Goal: Task Accomplishment & Management: Manage account settings

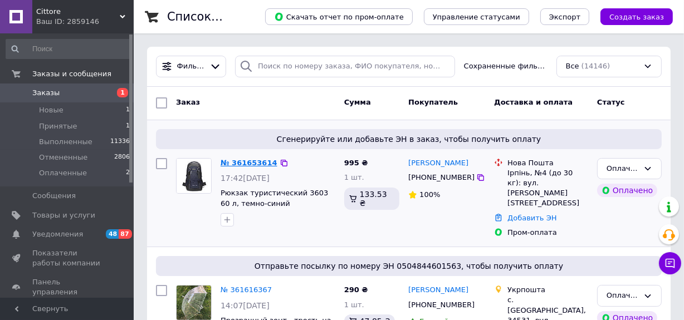
click at [242, 162] on link "№ 361653614" at bounding box center [249, 163] width 57 height 8
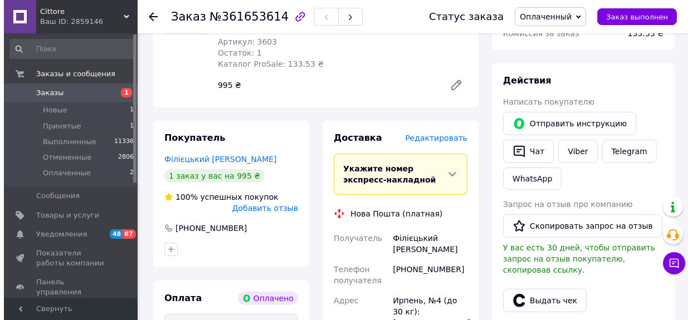
scroll to position [481, 0]
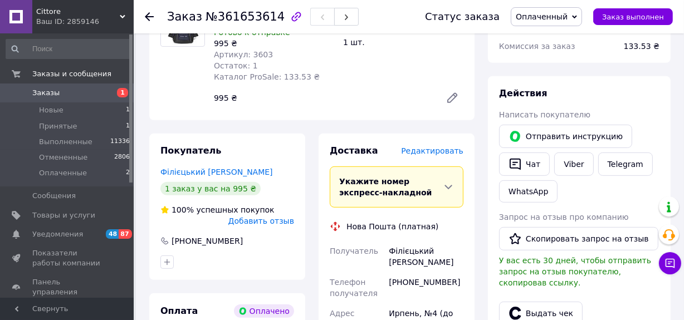
click at [433, 146] on span "Редактировать" at bounding box center [432, 150] width 62 height 9
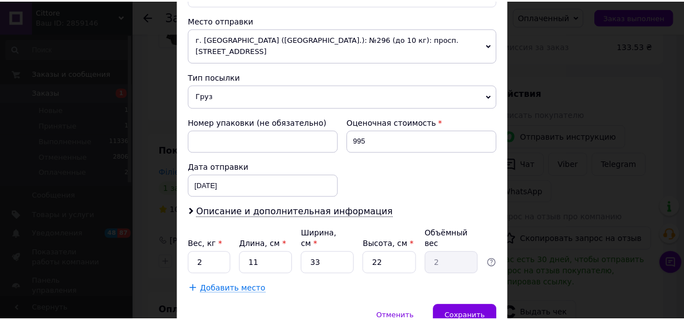
scroll to position [405, 0]
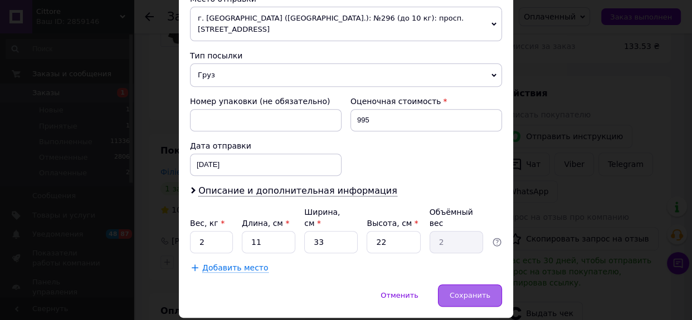
click at [484, 285] on div "Сохранить" at bounding box center [470, 296] width 64 height 22
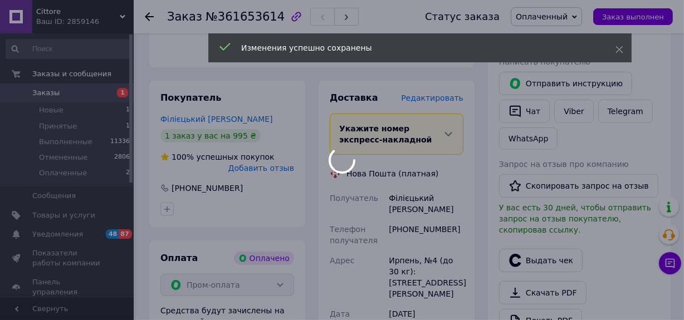
scroll to position [735, 0]
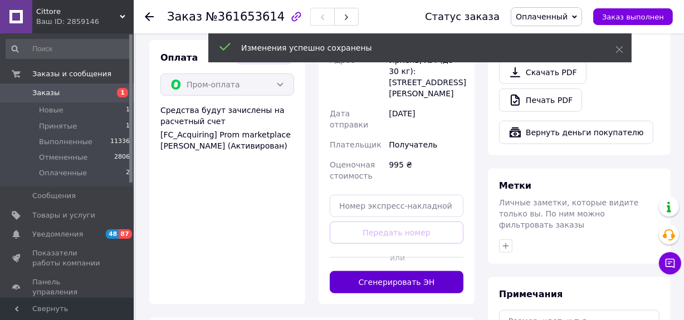
click at [422, 271] on button "Сгенерировать ЭН" at bounding box center [397, 282] width 134 height 22
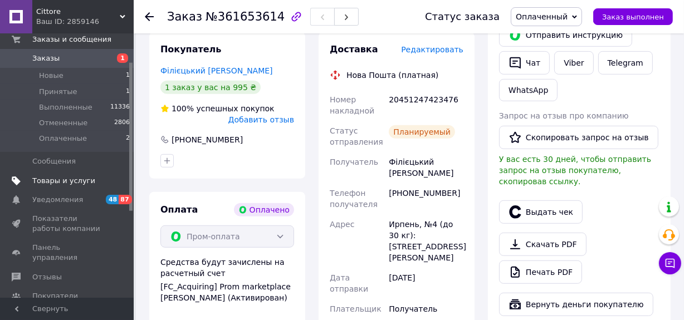
scroll to position [50, 0]
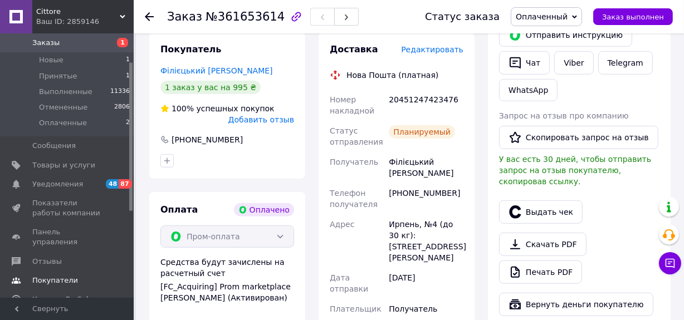
click at [61, 276] on span "Покупатели" at bounding box center [55, 281] width 46 height 10
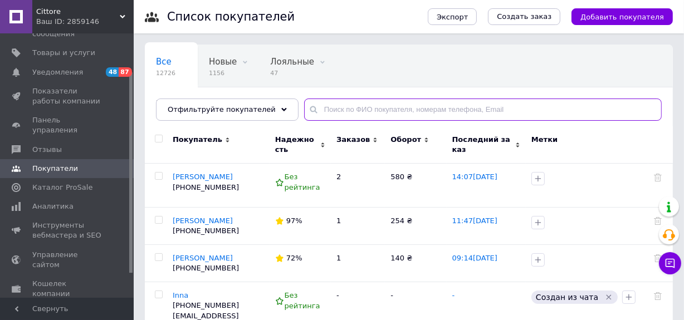
click at [358, 111] on input "text" at bounding box center [483, 110] width 358 height 22
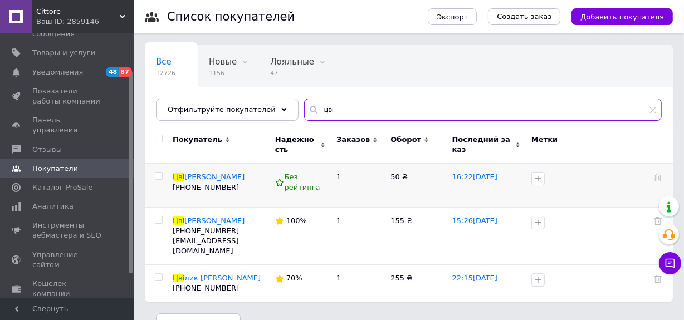
type input "цві"
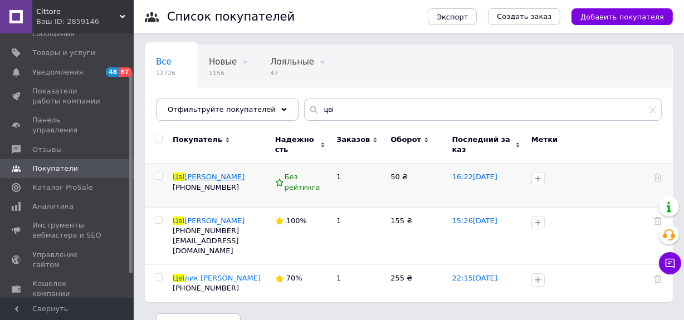
click at [203, 179] on span "лій Ігор" at bounding box center [214, 177] width 60 height 8
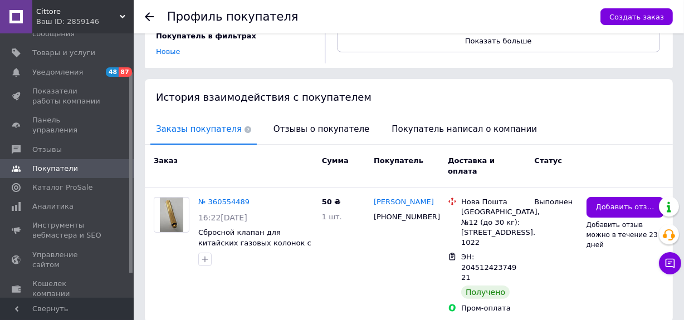
scroll to position [204, 0]
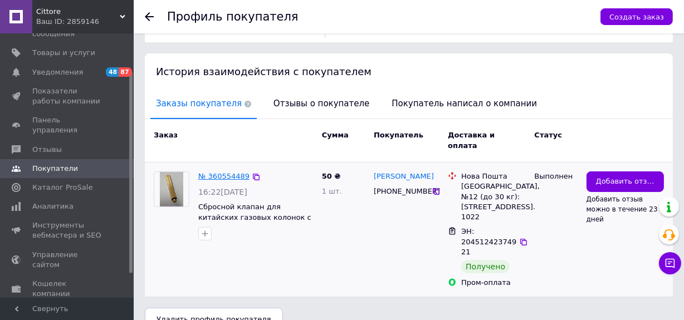
click at [220, 172] on link "№ 360554489" at bounding box center [223, 176] width 51 height 8
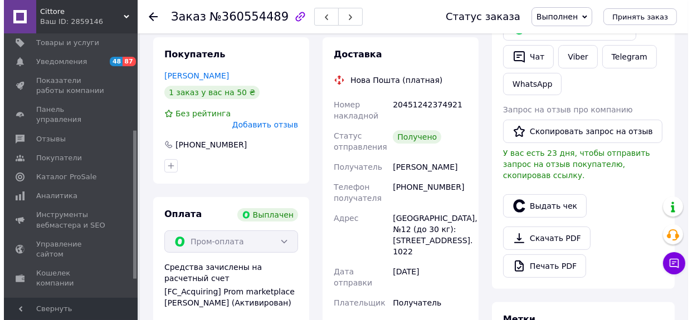
scroll to position [28, 0]
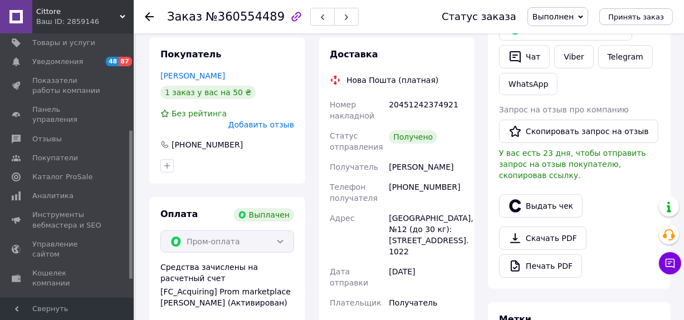
click at [272, 120] on span "Добавить отзыв" at bounding box center [261, 124] width 66 height 9
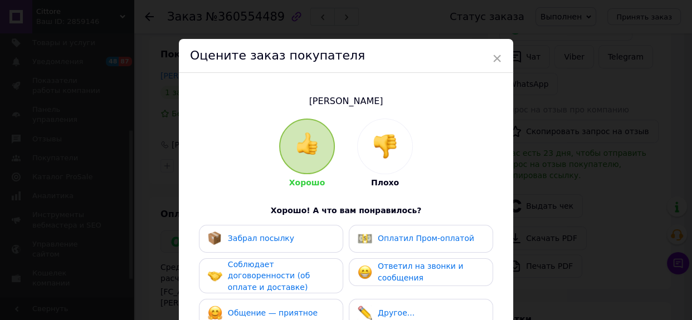
click at [320, 237] on div "Забрал посылку" at bounding box center [271, 239] width 126 height 14
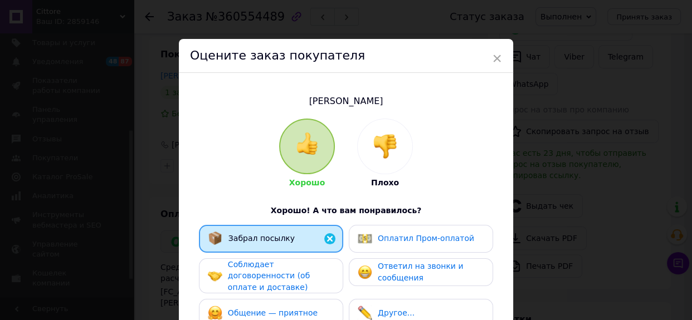
click at [393, 236] on span "Оплатил Пром-оплатой" at bounding box center [426, 238] width 96 height 9
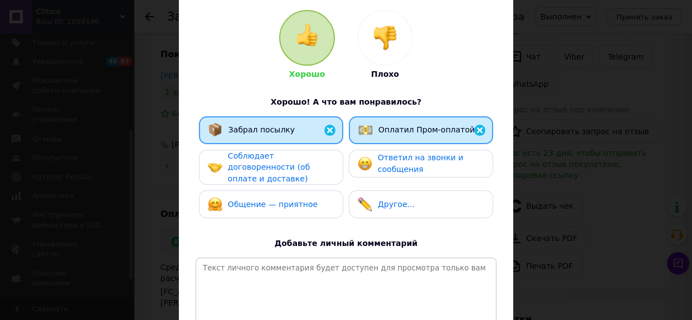
scroll to position [225, 0]
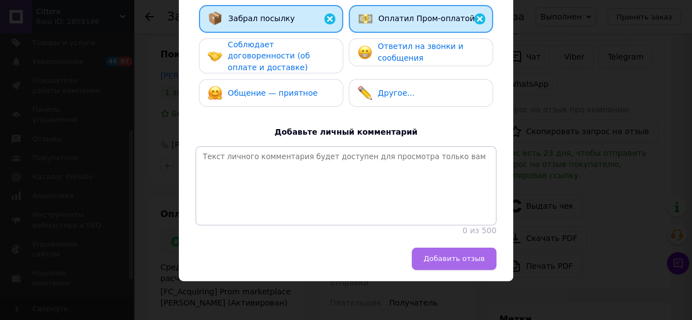
click at [456, 261] on span "Добавить отзыв" at bounding box center [453, 259] width 61 height 8
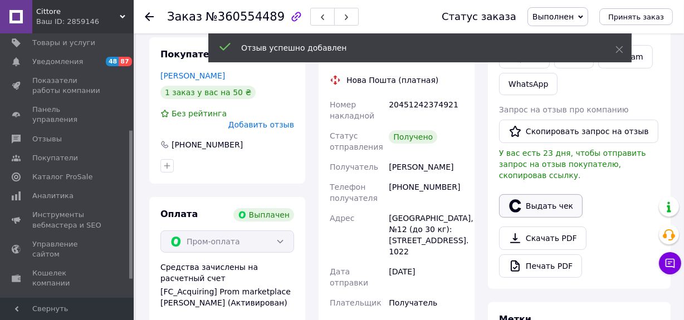
click at [547, 195] on button "Выдать чек" at bounding box center [541, 205] width 84 height 23
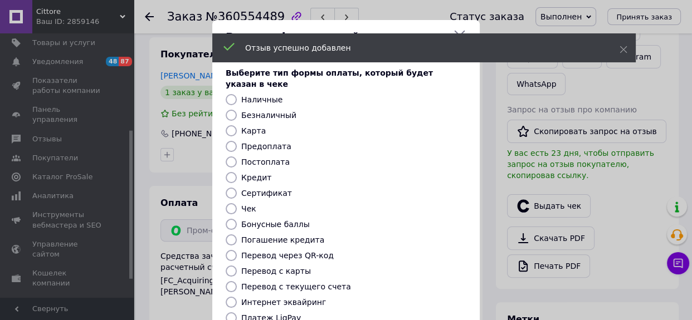
click at [278, 111] on label "Безналичный" at bounding box center [268, 115] width 55 height 9
click at [237, 110] on input "Безналичный" at bounding box center [231, 115] width 11 height 11
radio input "true"
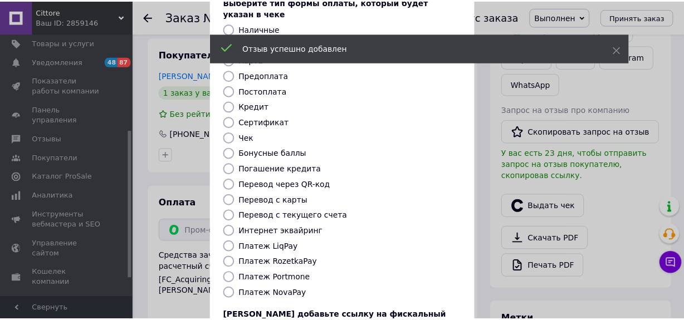
scroll to position [158, 0]
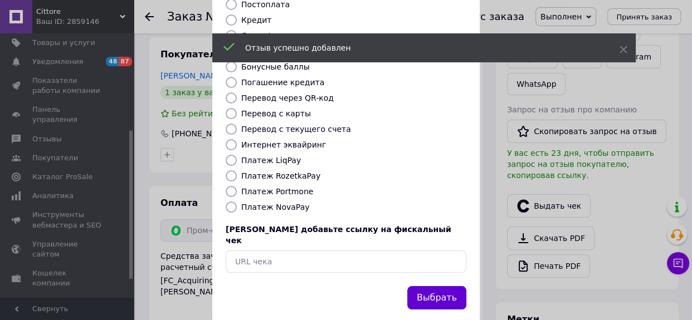
click at [436, 286] on button "Выбрать" at bounding box center [436, 298] width 59 height 24
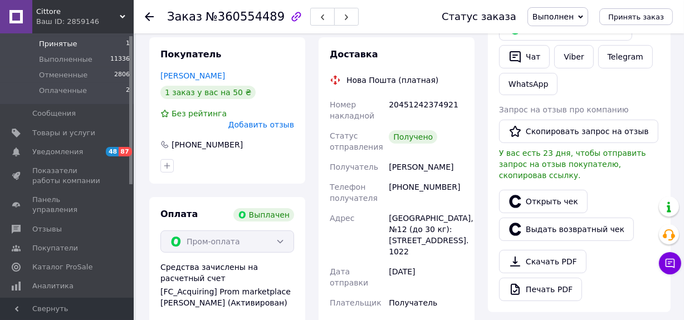
scroll to position [0, 0]
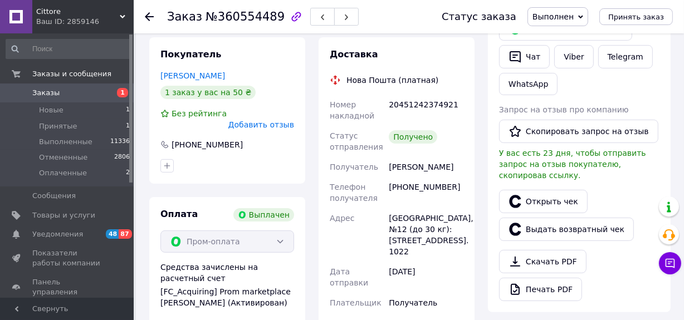
click at [66, 86] on link "Заказы 1" at bounding box center [68, 93] width 136 height 19
